Goal: Task Accomplishment & Management: Manage account settings

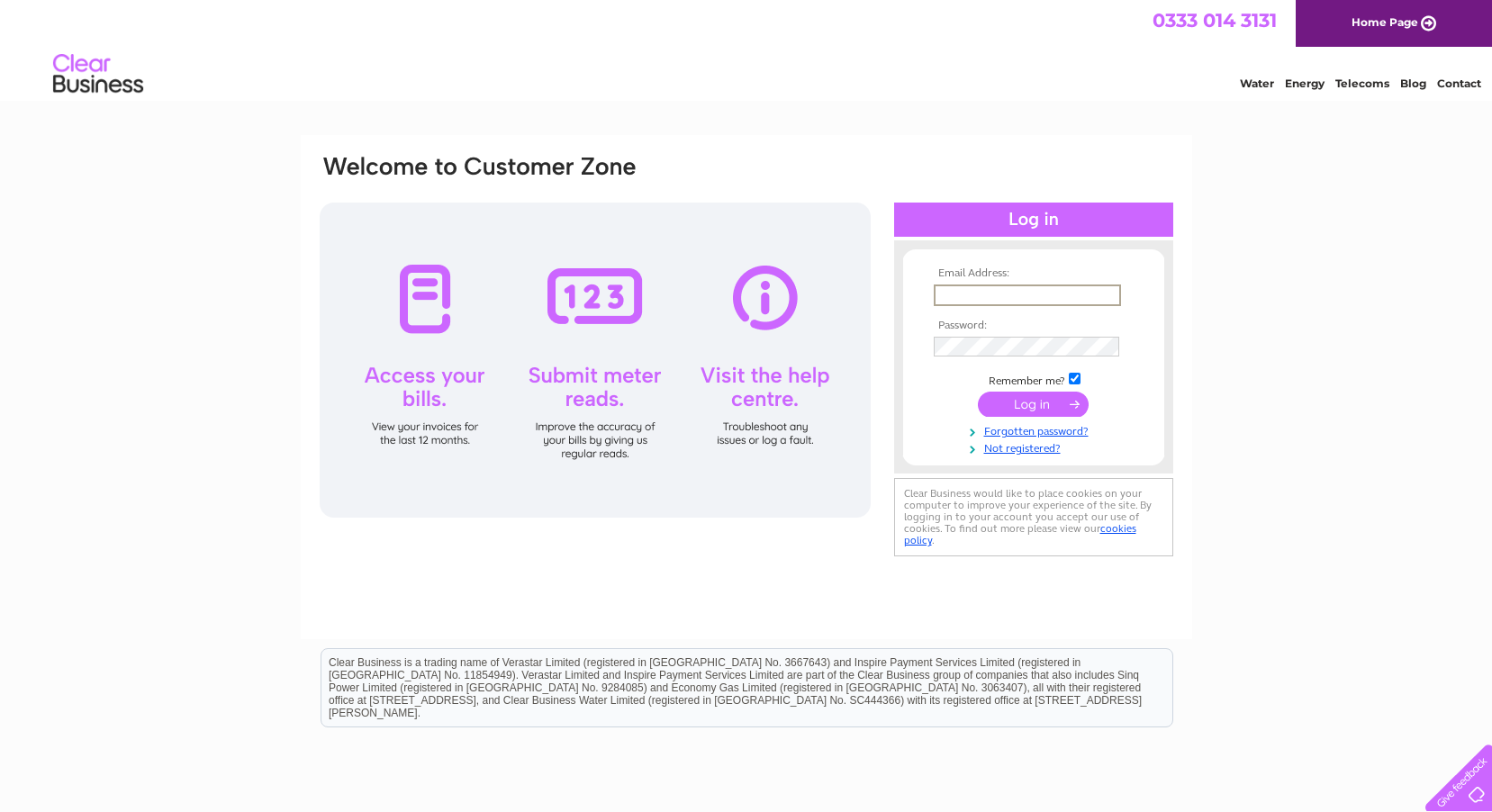
click at [1019, 301] on input "text" at bounding box center [1027, 296] width 187 height 22
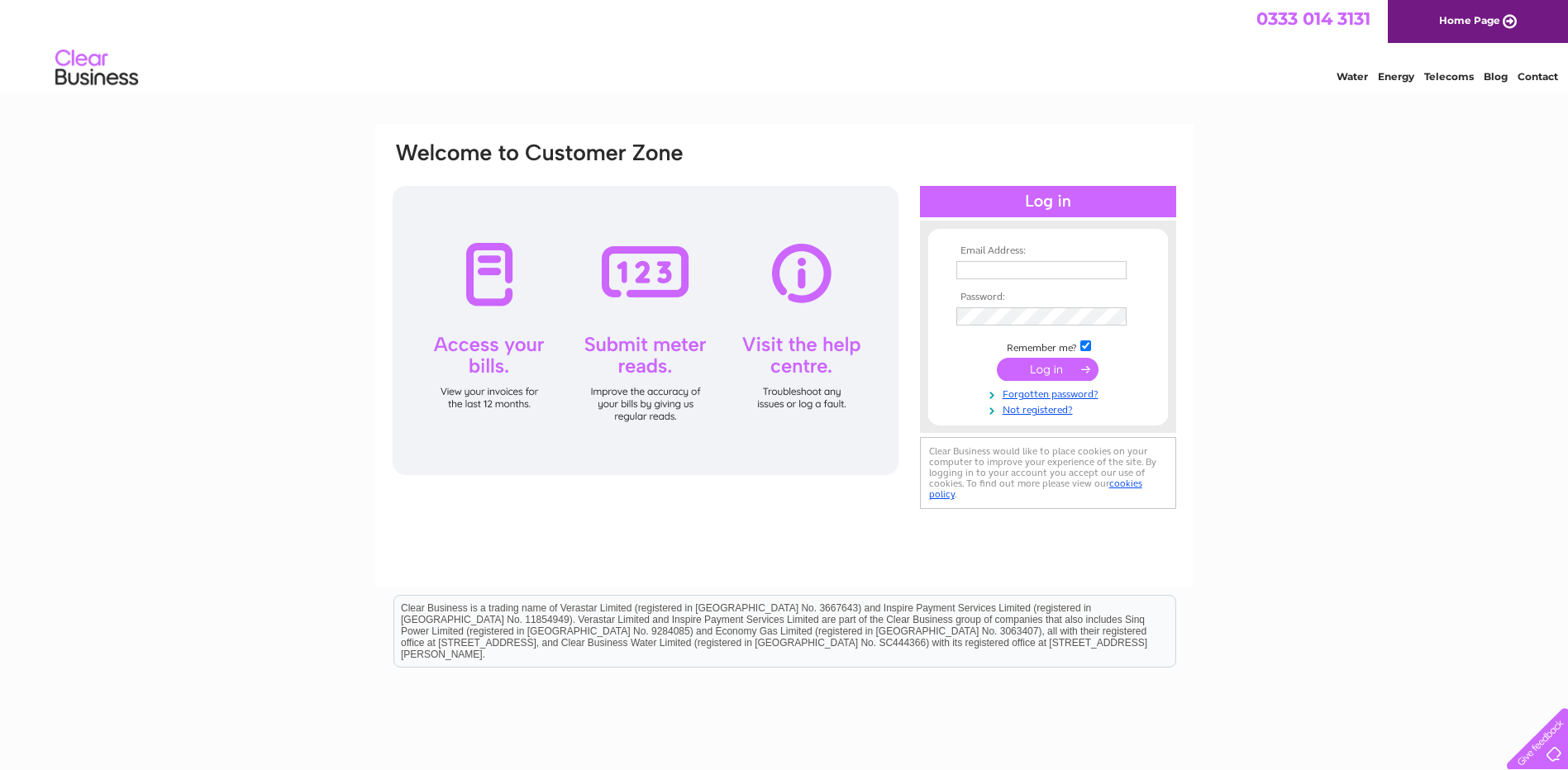
click at [1015, 264] on input "text" at bounding box center [1040, 271] width 170 height 18
click at [1051, 271] on input "text" at bounding box center [1041, 271] width 172 height 20
paste input "accounts@wyliebisset.com"
type input "accounts@wyliebisset.com"
click at [1034, 368] on input "submit" at bounding box center [1047, 371] width 101 height 23
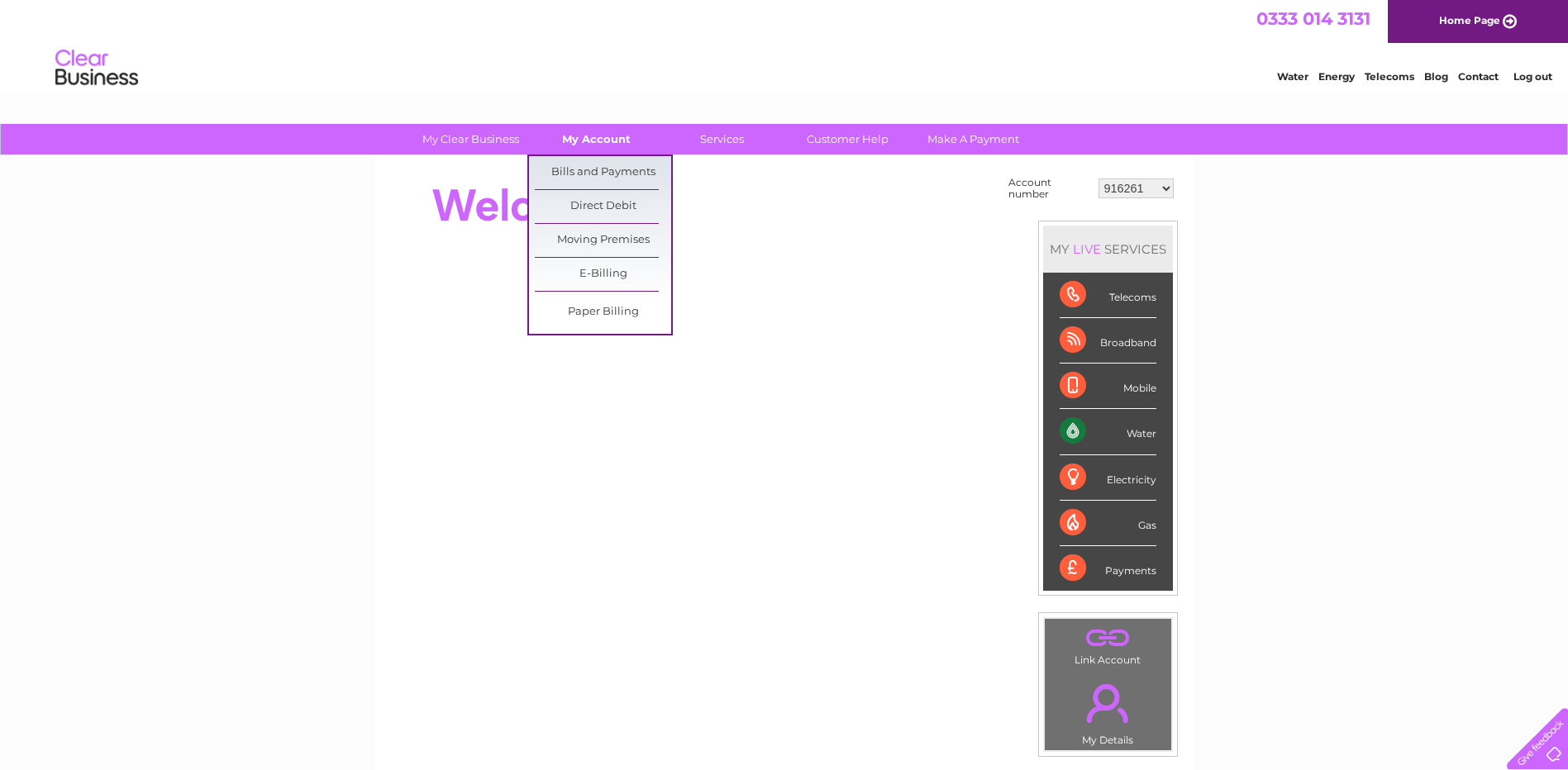
click at [578, 148] on link "My Account" at bounding box center [596, 139] width 137 height 31
click at [611, 276] on link "E-Billing" at bounding box center [602, 274] width 137 height 33
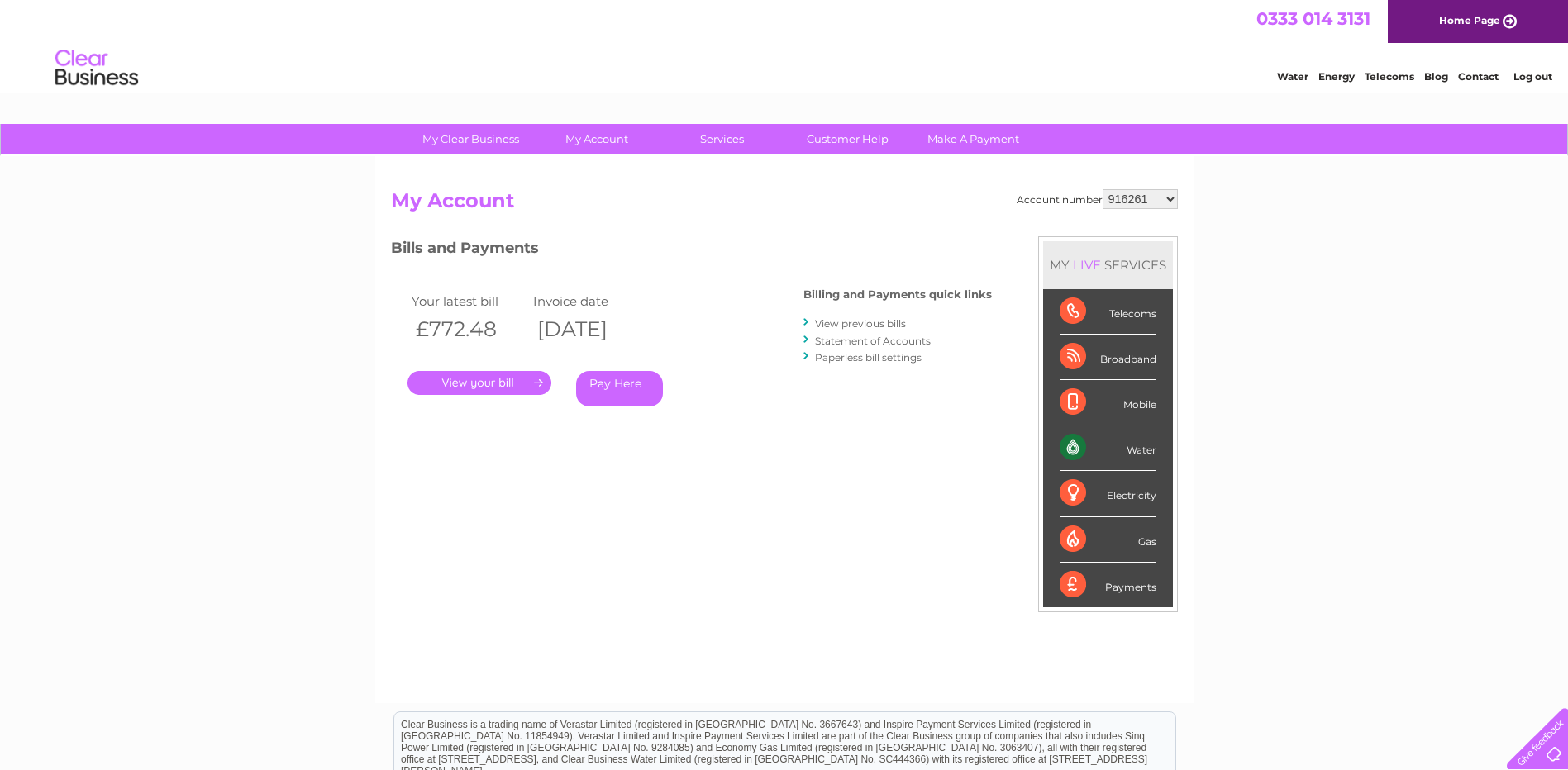
click at [488, 376] on link "." at bounding box center [479, 383] width 144 height 24
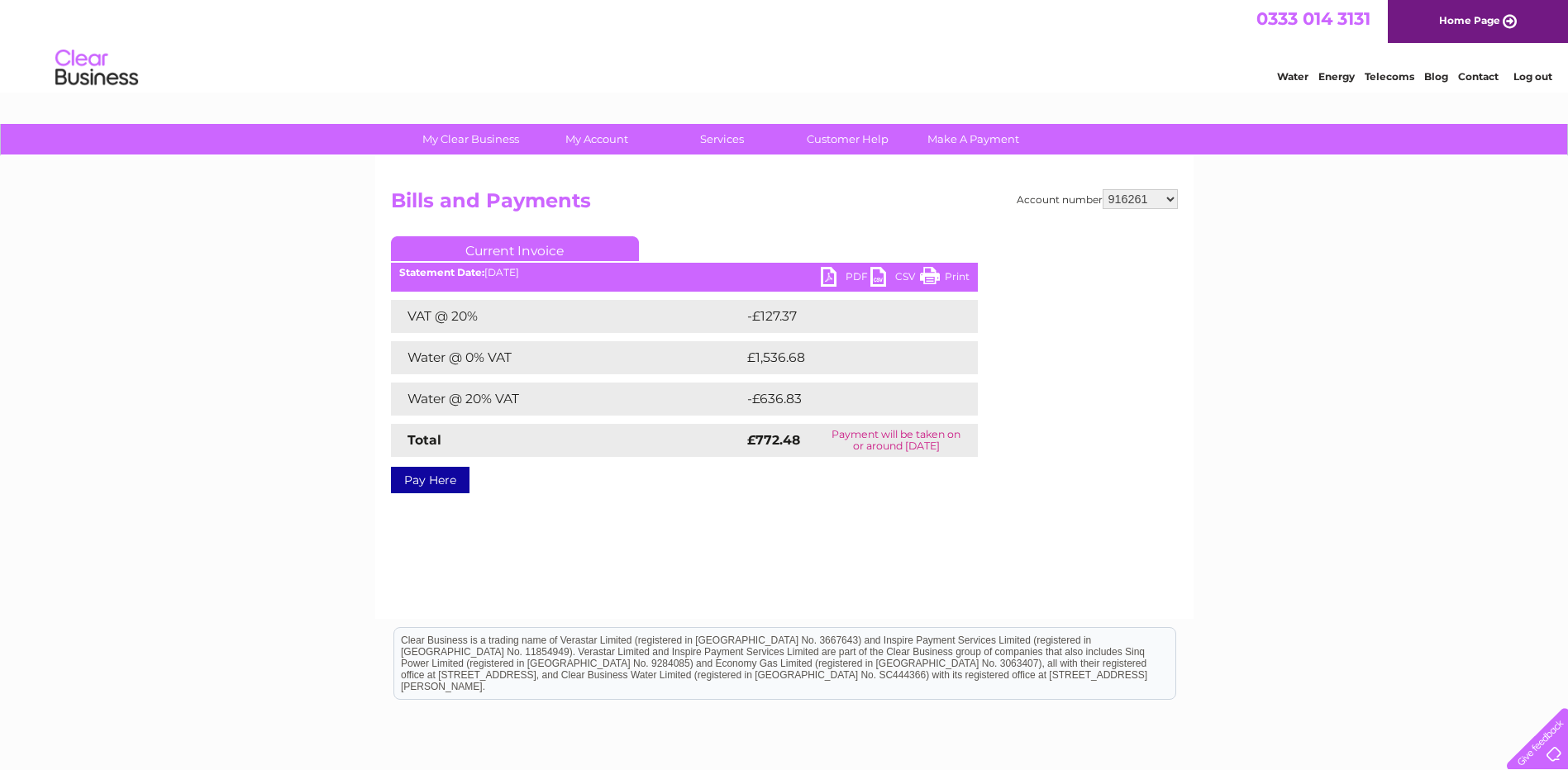
click at [850, 268] on link "PDF" at bounding box center [845, 279] width 49 height 24
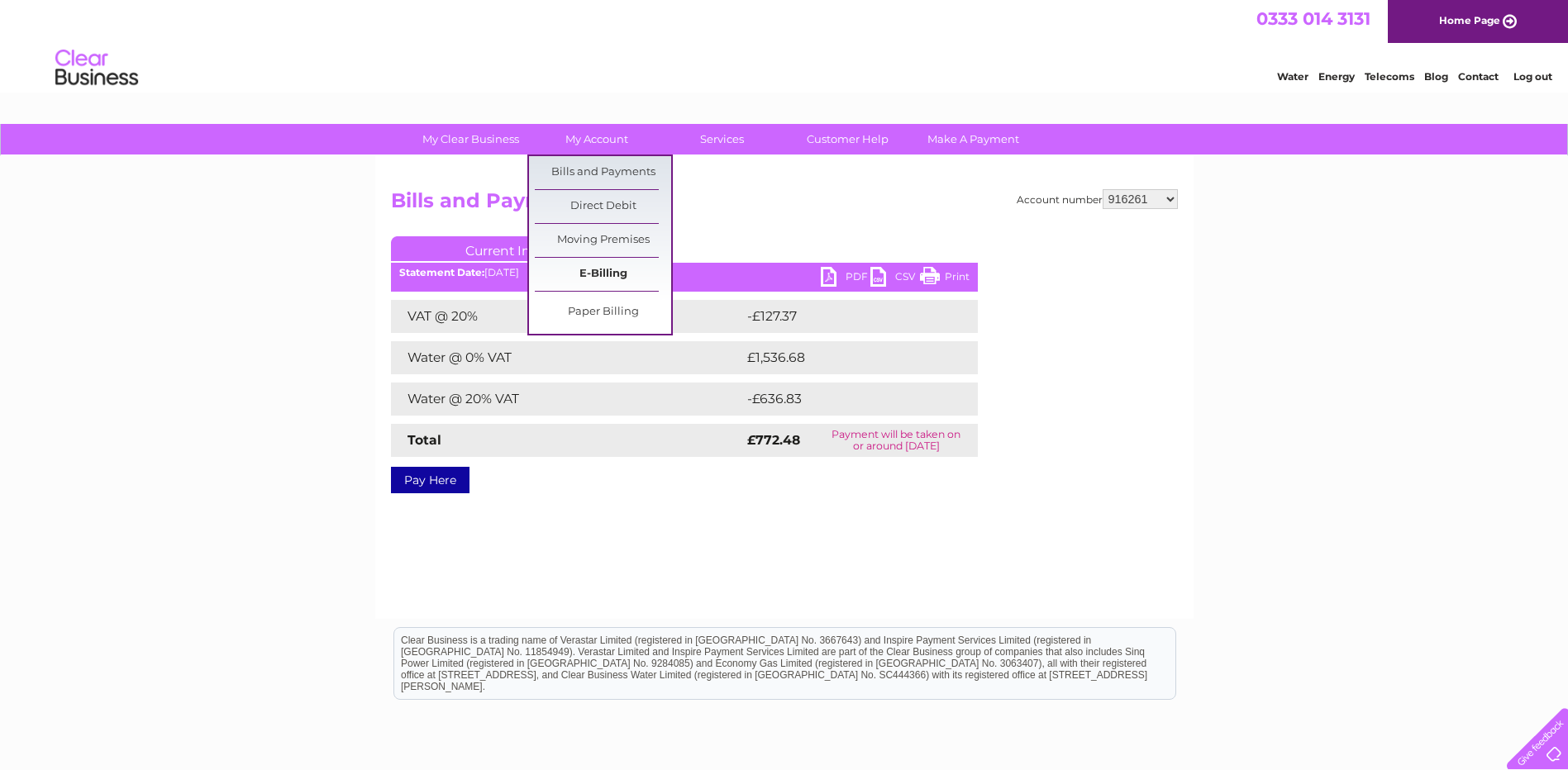
click at [601, 263] on link "E-Billing" at bounding box center [602, 274] width 137 height 33
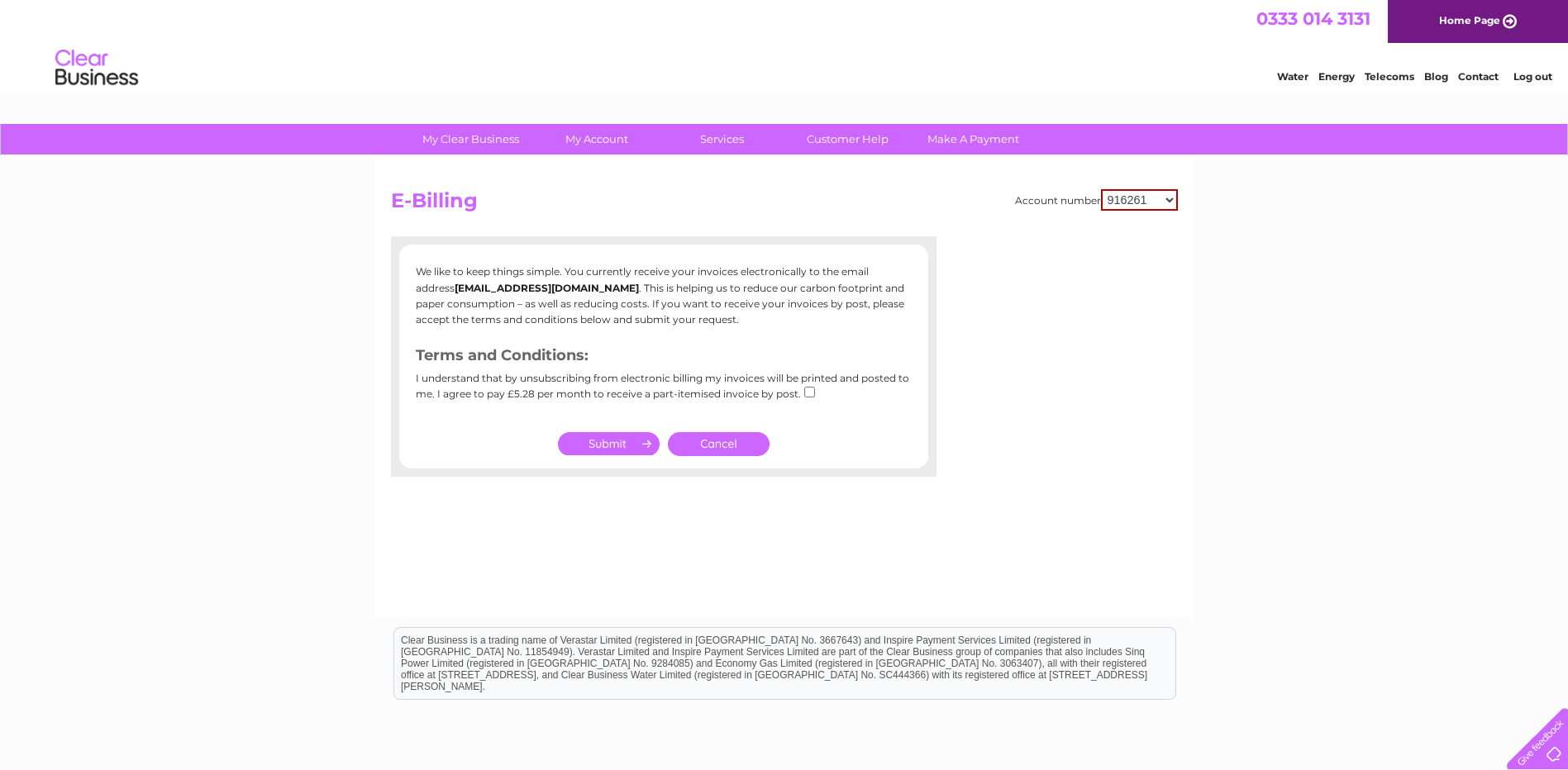
click at [726, 441] on link "Cancel" at bounding box center [718, 444] width 101 height 24
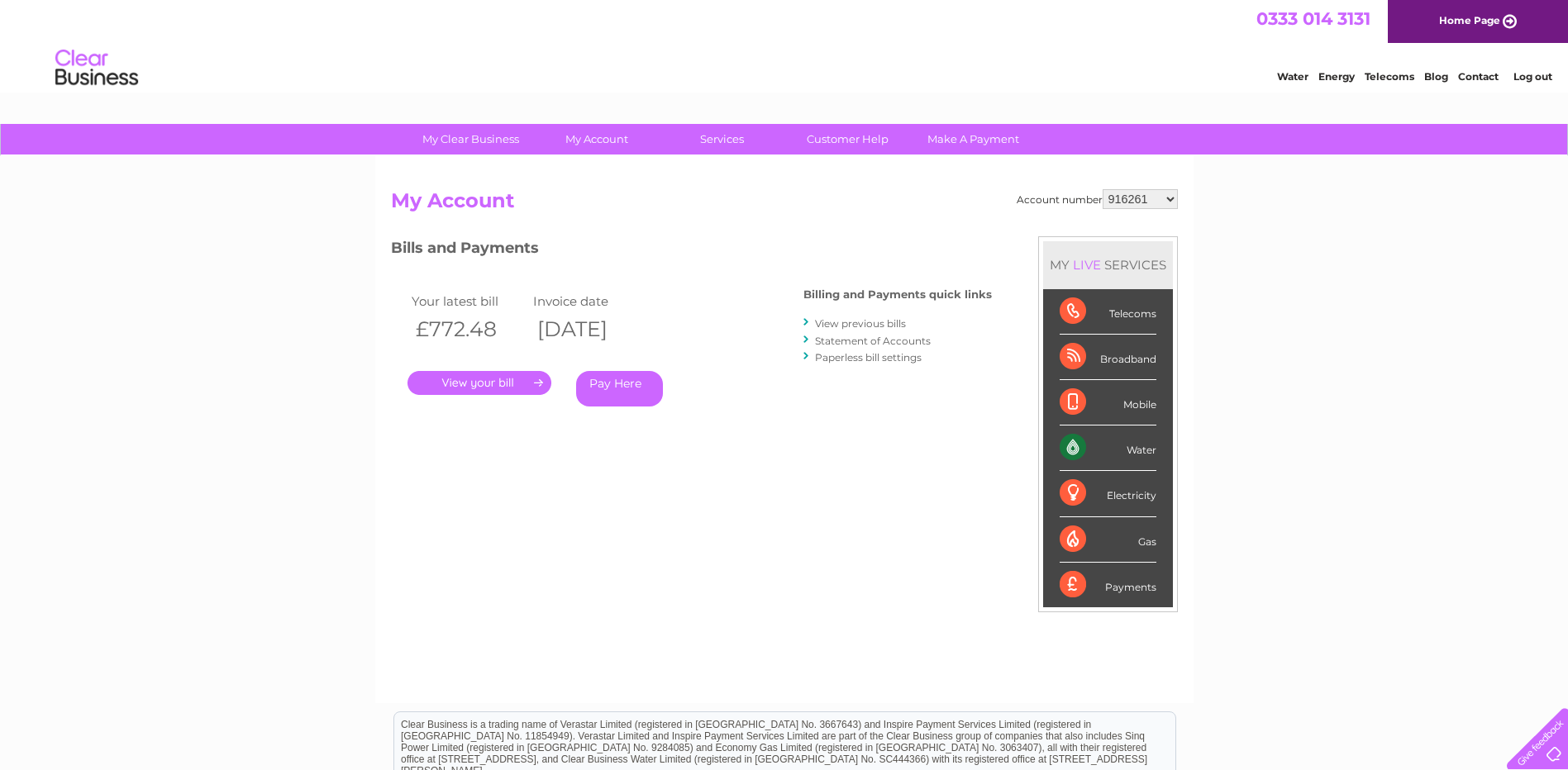
click at [489, 390] on link "." at bounding box center [479, 383] width 144 height 24
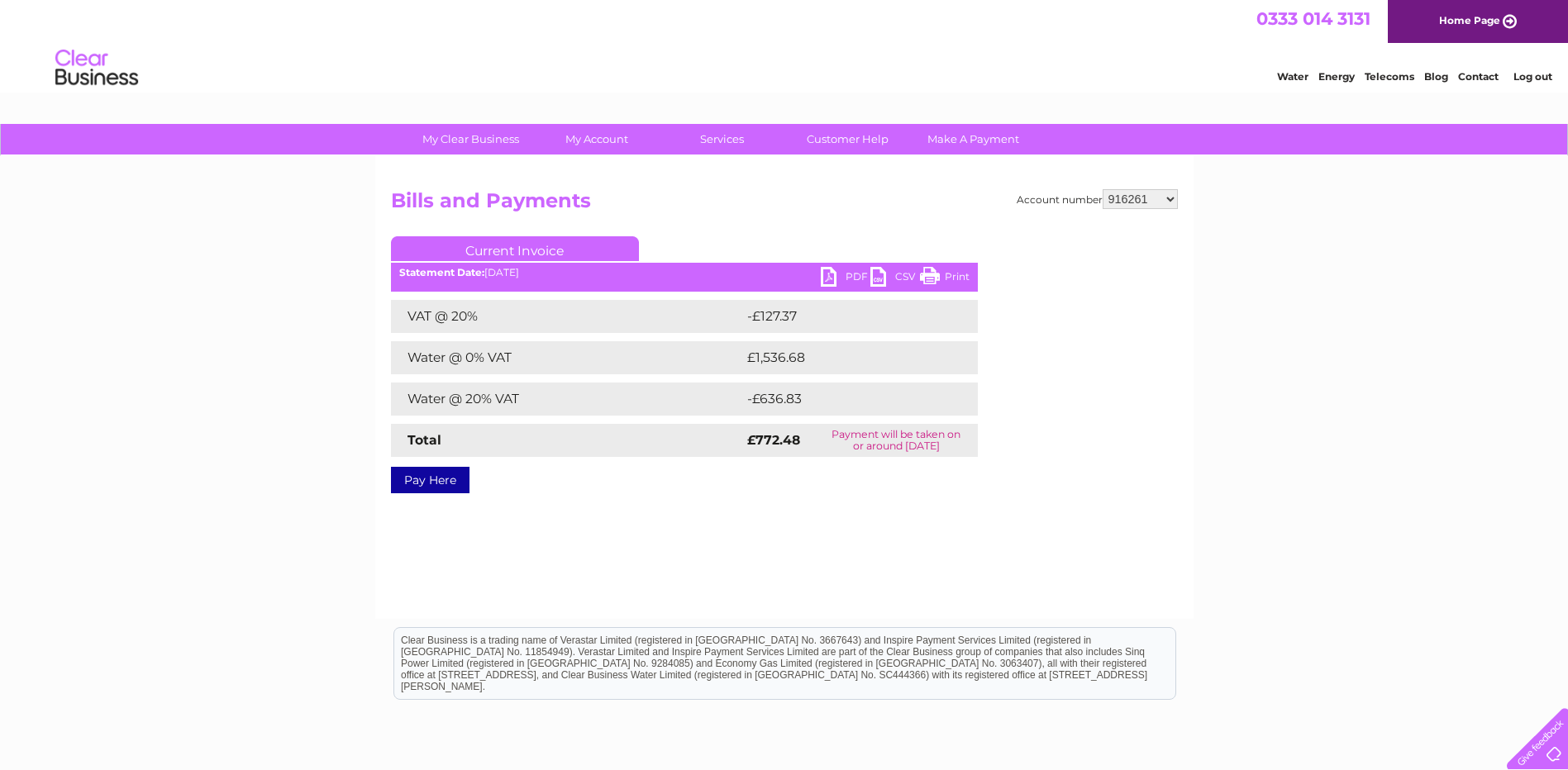
click at [1538, 80] on link "Log out" at bounding box center [1532, 76] width 39 height 13
